Goal: Transaction & Acquisition: Purchase product/service

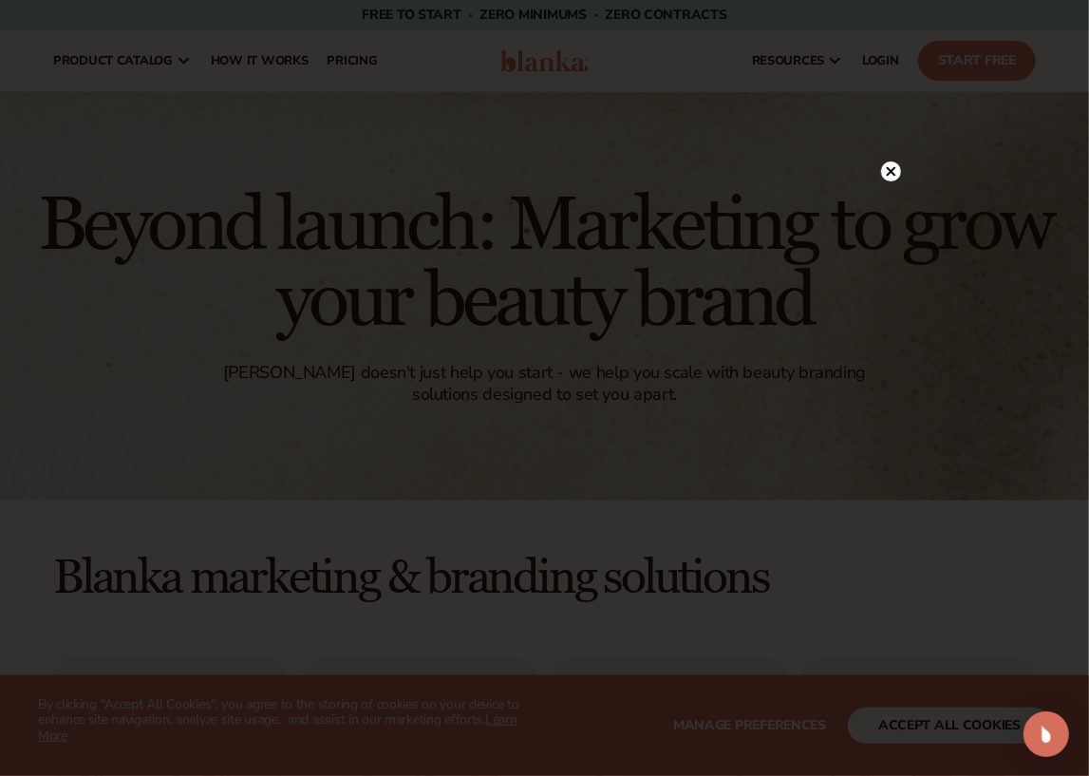
click at [889, 171] on icon at bounding box center [890, 171] width 9 height 9
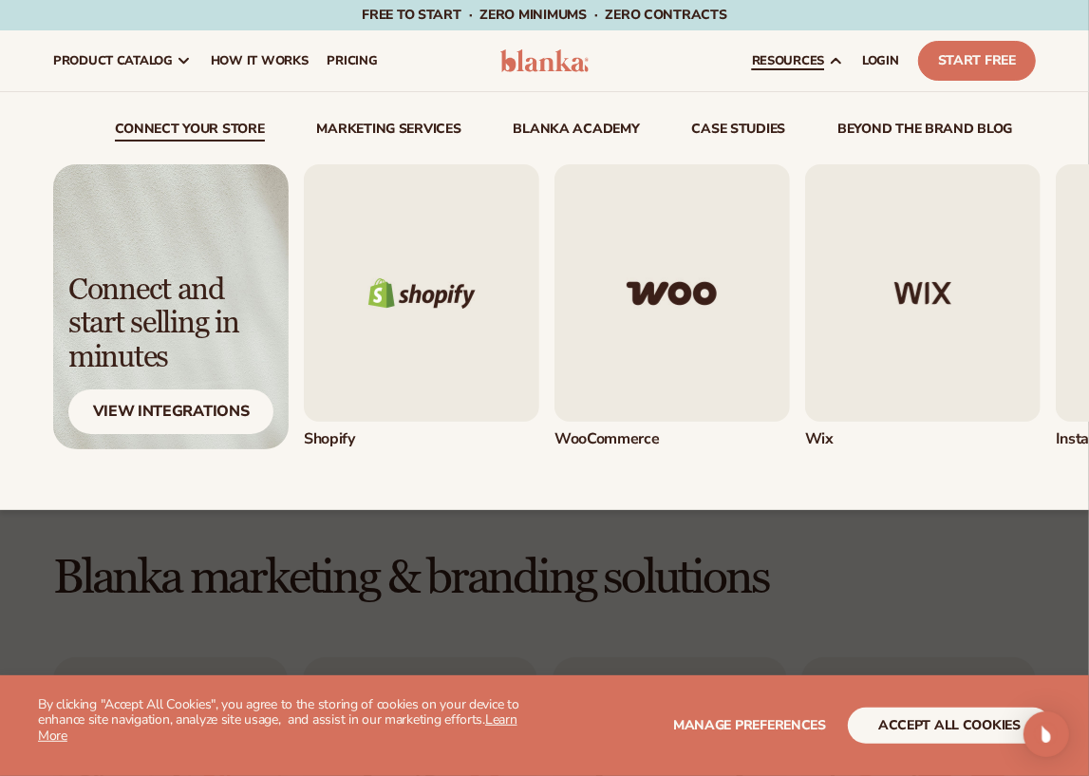
click at [778, 53] on span "resources" at bounding box center [788, 60] width 72 height 15
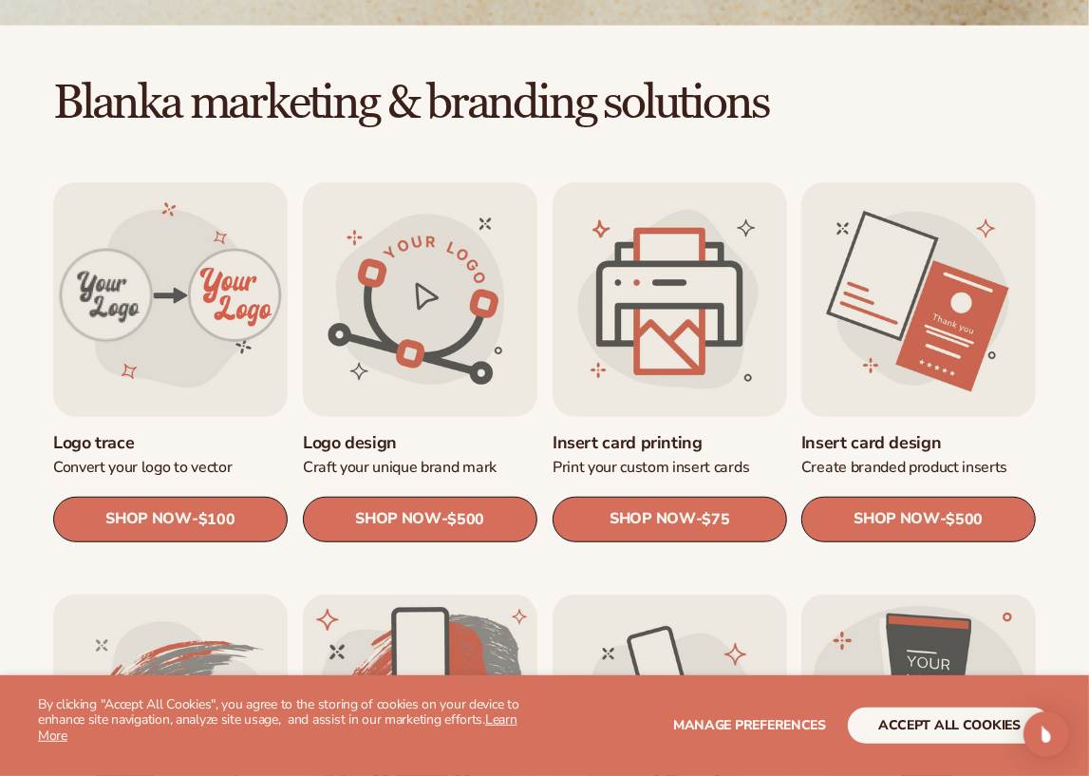
scroll to position [492, 0]
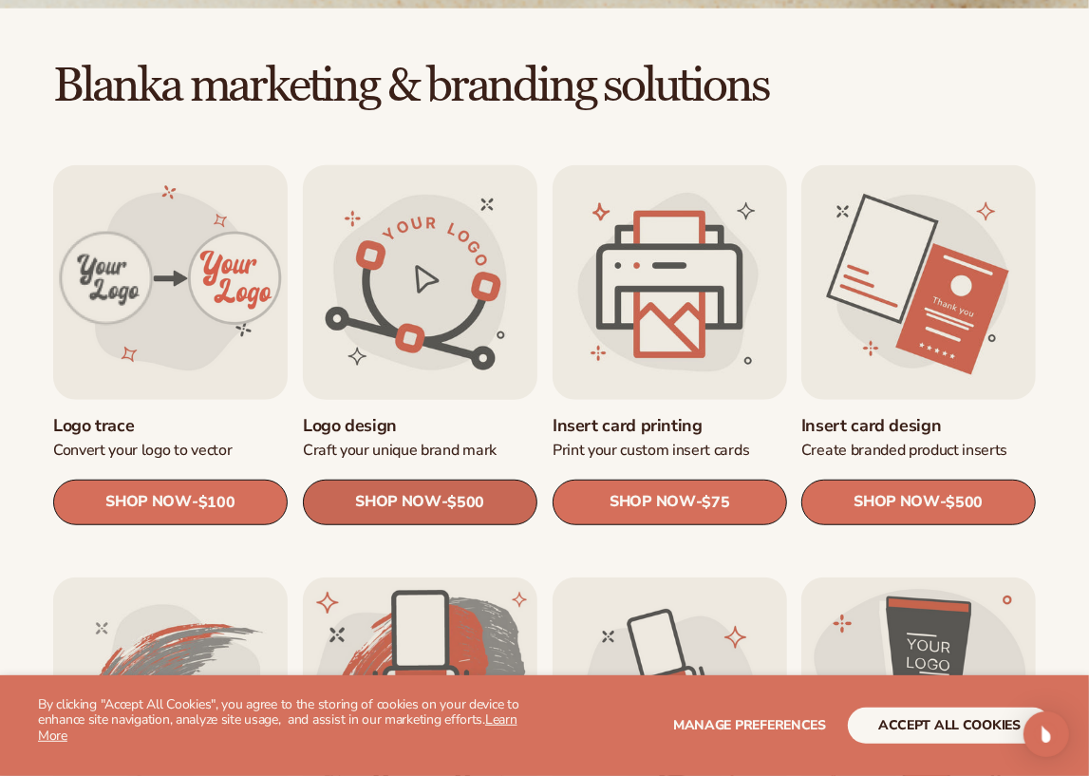
click at [457, 498] on span "$500" at bounding box center [465, 502] width 37 height 18
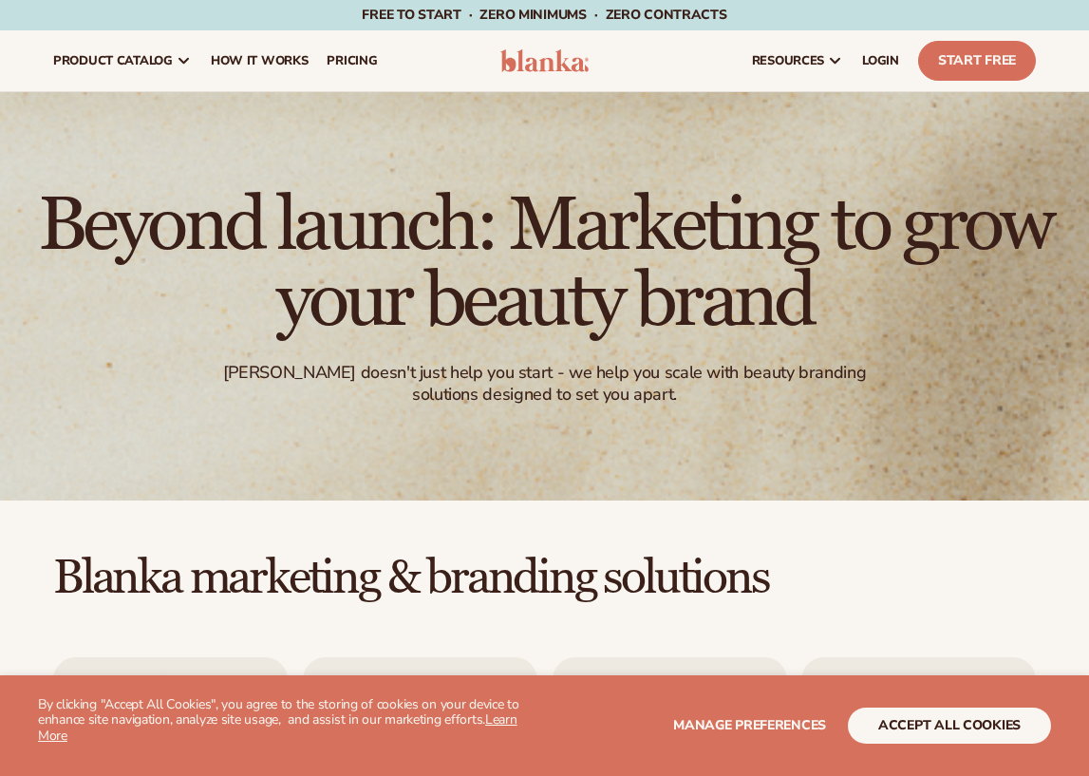
scroll to position [492, 0]
